Goal: Transaction & Acquisition: Purchase product/service

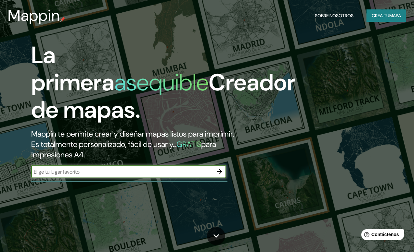
click at [101, 176] on input "text" at bounding box center [122, 171] width 182 height 7
type input "[GEOGRAPHIC_DATA]"
click at [217, 176] on icon "button" at bounding box center [220, 172] width 8 height 8
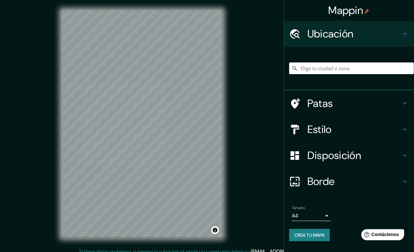
click at [313, 234] on font "Crea tu mapa" at bounding box center [309, 235] width 30 height 6
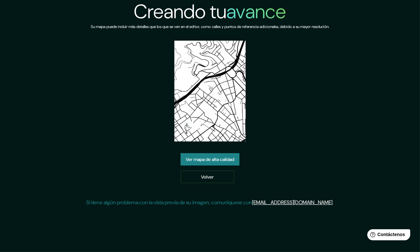
click at [210, 156] on font "Ver mapa de alta calidad" at bounding box center [210, 159] width 48 height 6
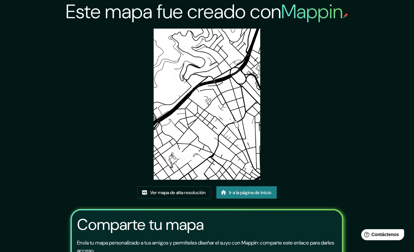
click at [214, 122] on img at bounding box center [207, 104] width 107 height 151
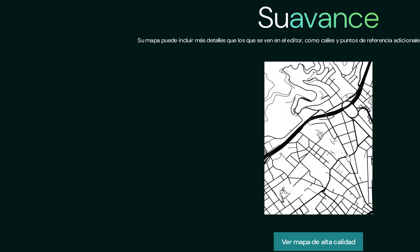
click at [222, 75] on img at bounding box center [209, 91] width 71 height 101
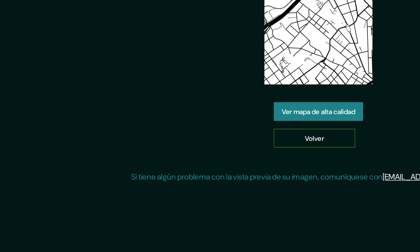
click at [211, 177] on font "Volver" at bounding box center [207, 177] width 13 height 6
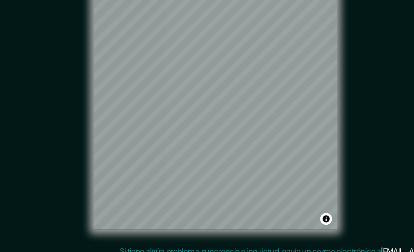
click at [250, 187] on div "Mappin Ubicación Patas Estilo Disposición Borde Elige un borde. Consejo : puede…" at bounding box center [207, 129] width 414 height 258
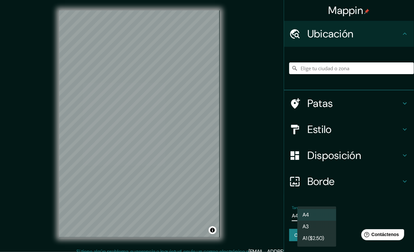
click at [313, 219] on body "Mappin Ubicación Patas Estilo Disposición Borde Elige un borde. Consejo : puede…" at bounding box center [207, 126] width 414 height 252
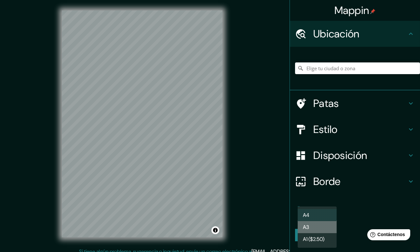
click at [318, 225] on li "A3" at bounding box center [316, 227] width 39 height 12
type input "a4"
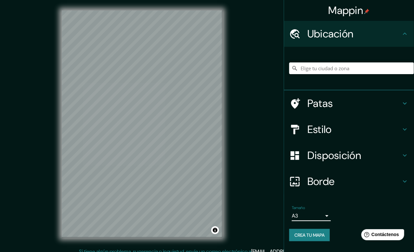
click at [320, 233] on font "Crea tu mapa" at bounding box center [309, 235] width 30 height 6
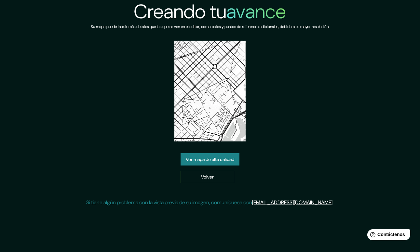
click at [205, 108] on img at bounding box center [209, 91] width 71 height 101
click at [220, 101] on img at bounding box center [209, 91] width 71 height 101
click at [190, 77] on img at bounding box center [209, 91] width 71 height 101
click at [207, 103] on img at bounding box center [209, 91] width 71 height 101
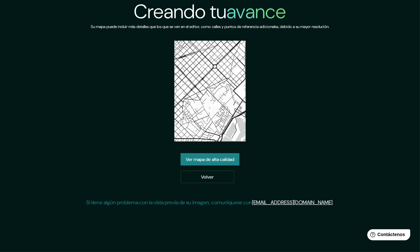
click at [220, 160] on font "Ver mapa de alta calidad" at bounding box center [210, 159] width 48 height 6
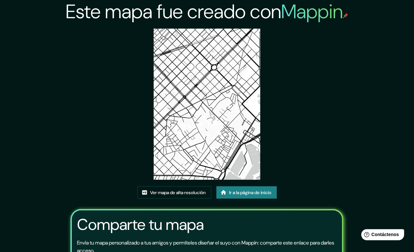
click at [237, 83] on img at bounding box center [207, 104] width 107 height 151
click at [202, 140] on img at bounding box center [207, 104] width 107 height 151
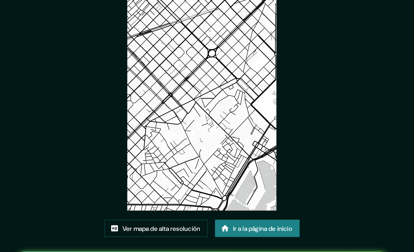
click at [201, 128] on img at bounding box center [207, 104] width 107 height 151
click at [206, 140] on img at bounding box center [207, 104] width 107 height 151
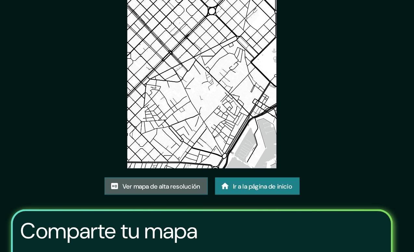
click at [184, 192] on font "Ver mapa de alta resolución" at bounding box center [178, 193] width 56 height 6
